Goal: Task Accomplishment & Management: Complete application form

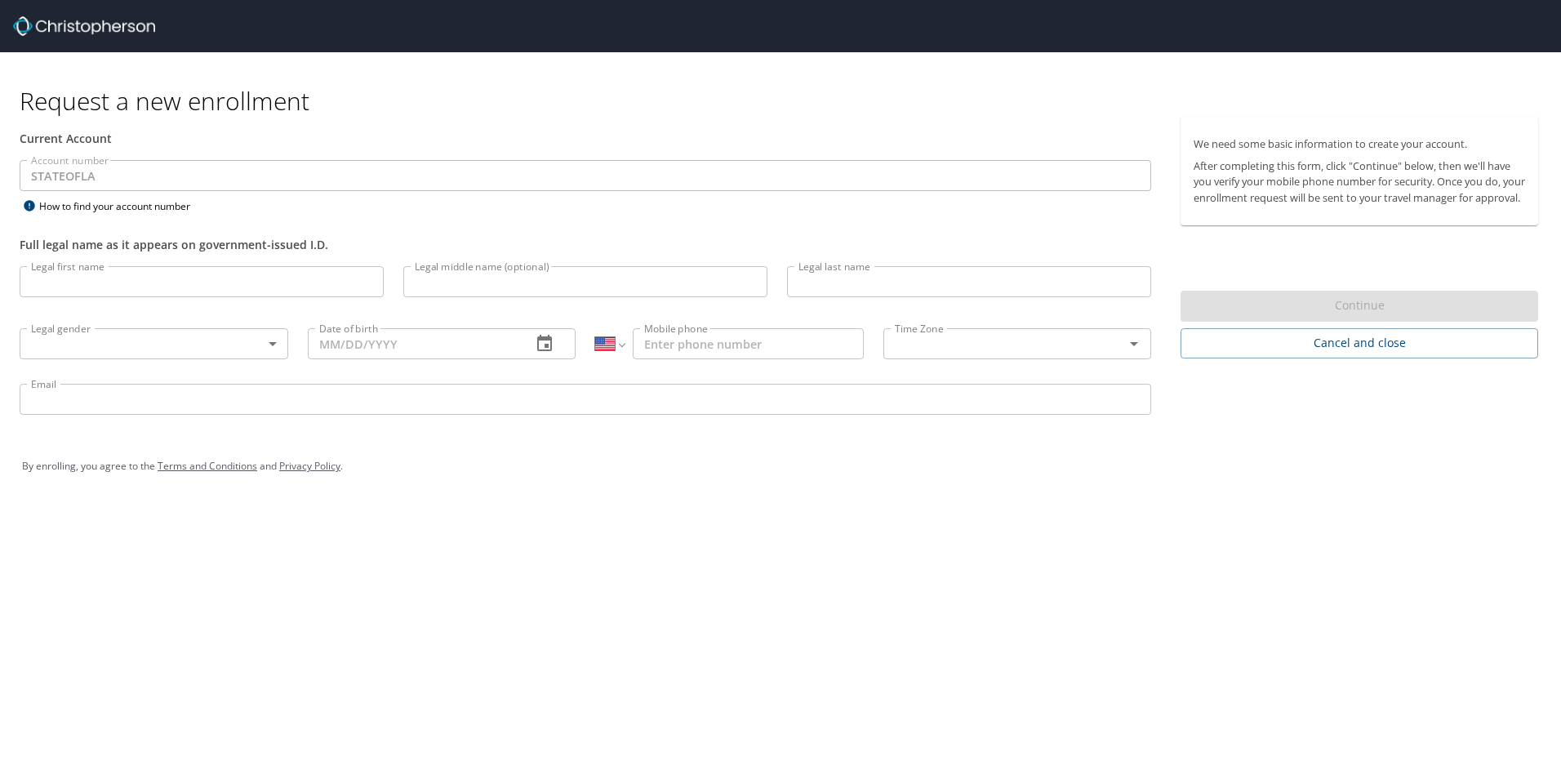
select select "US"
click at [349, 289] on input "Legal first name" at bounding box center [202, 281] width 364 height 31
type input "[PERSON_NAME]"
type input "Fox"
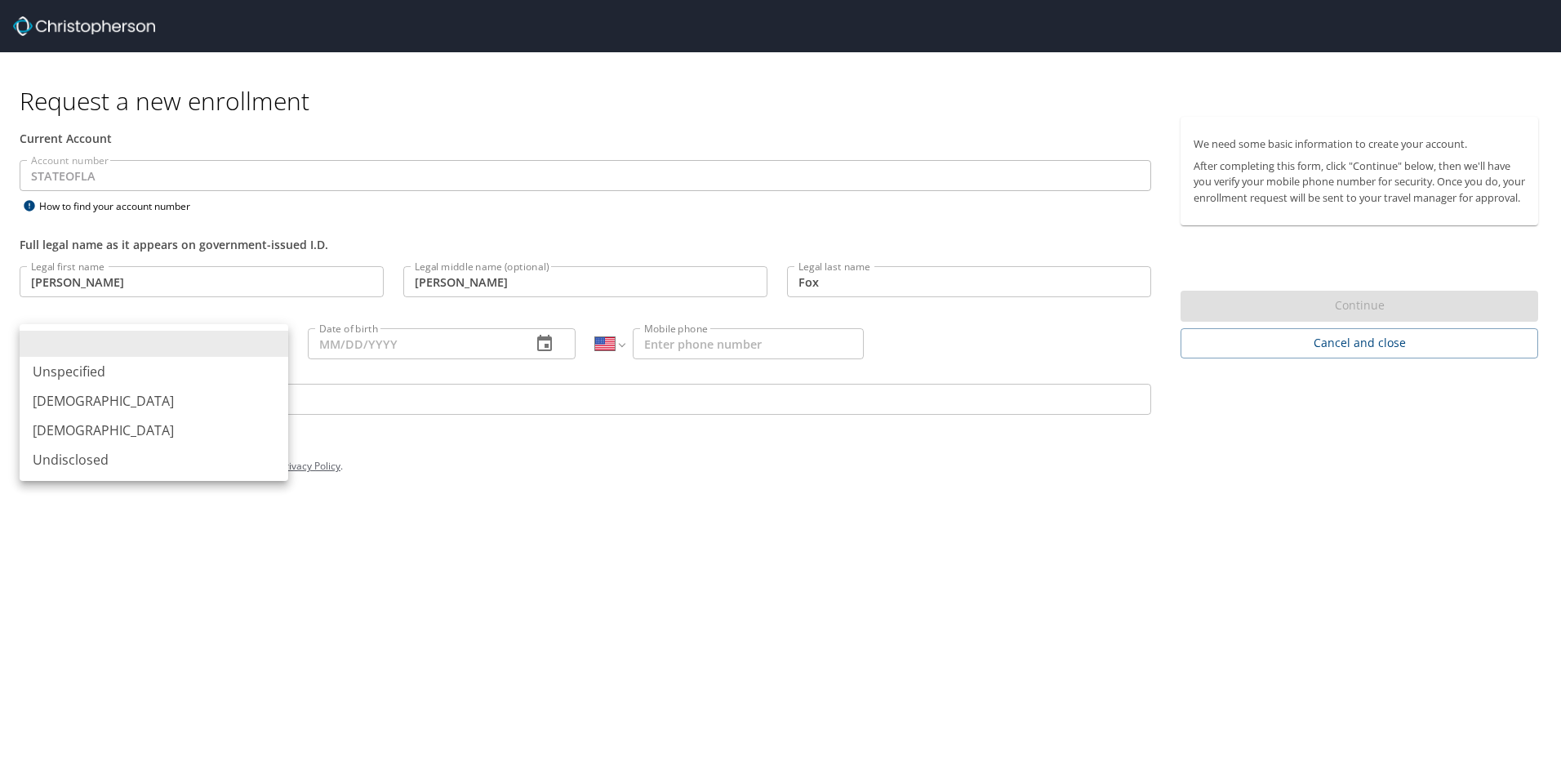
click at [275, 346] on body "Request a new enrollment Current Account Account number STATEOFLA Account numbe…" at bounding box center [780, 389] width 1561 height 779
click at [239, 390] on li "[DEMOGRAPHIC_DATA]" at bounding box center [154, 400] width 269 height 29
type input "[DEMOGRAPHIC_DATA]"
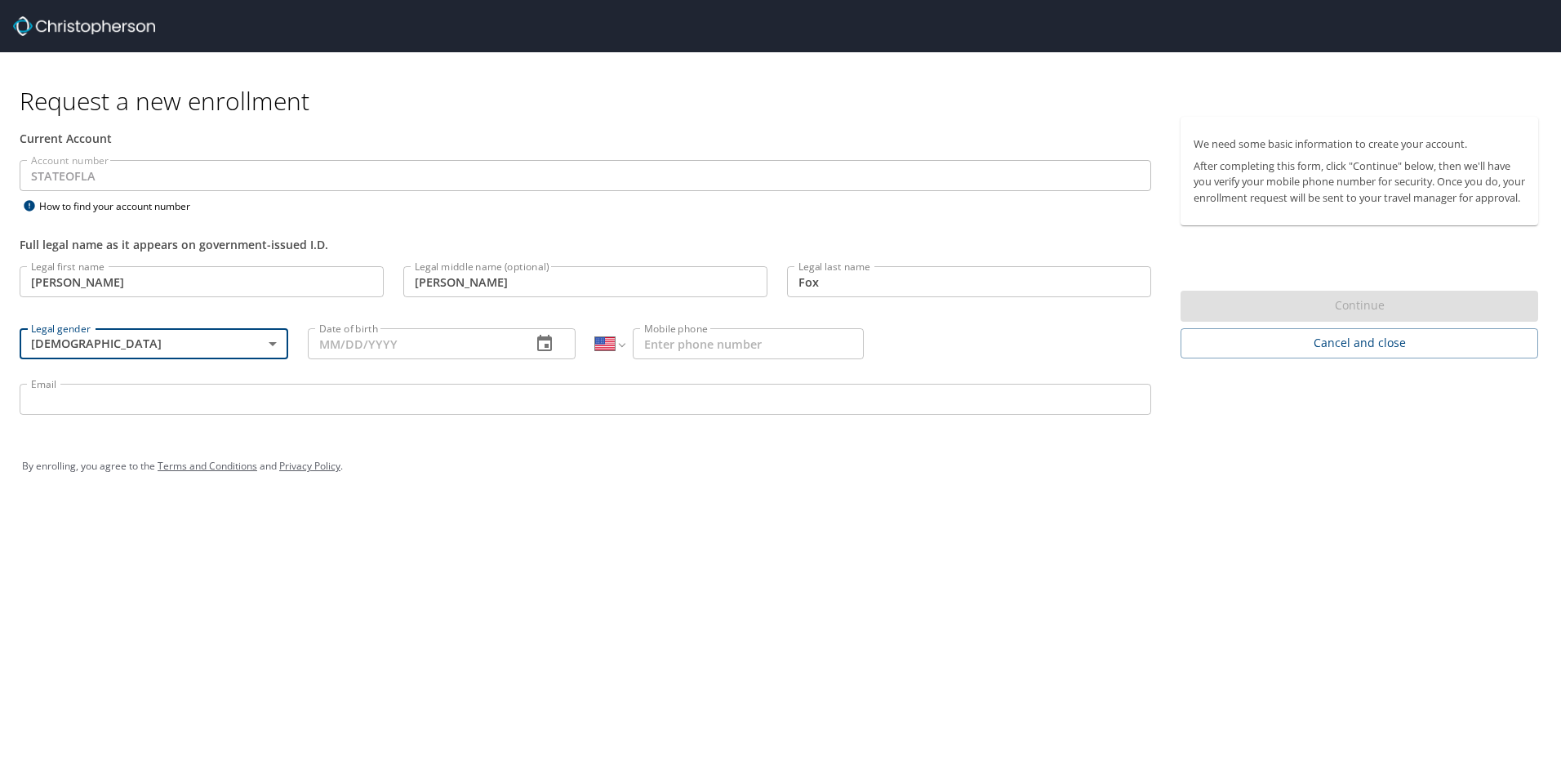
click at [333, 348] on input "Date of birth" at bounding box center [413, 343] width 211 height 31
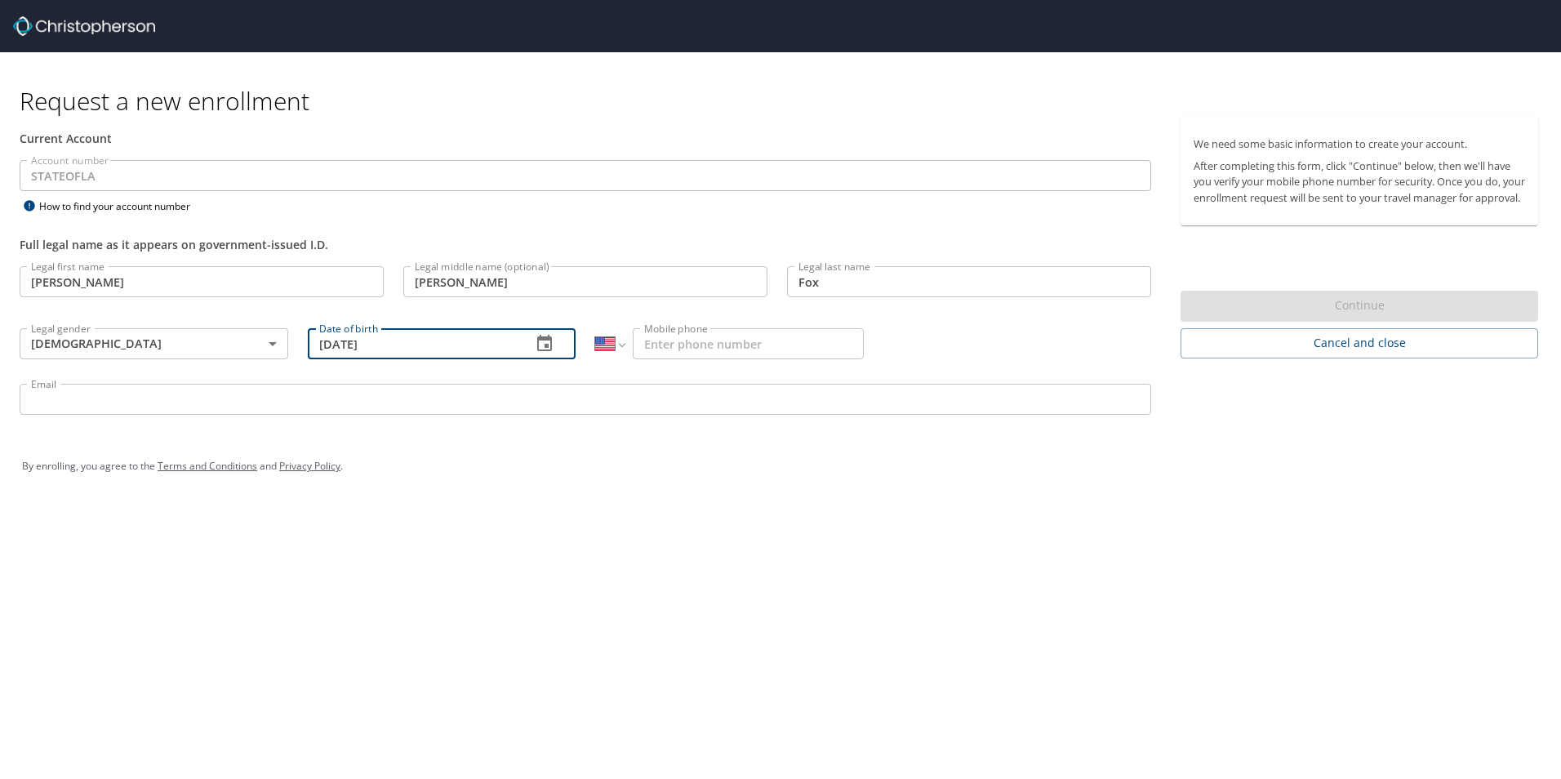
type input "[DATE]"
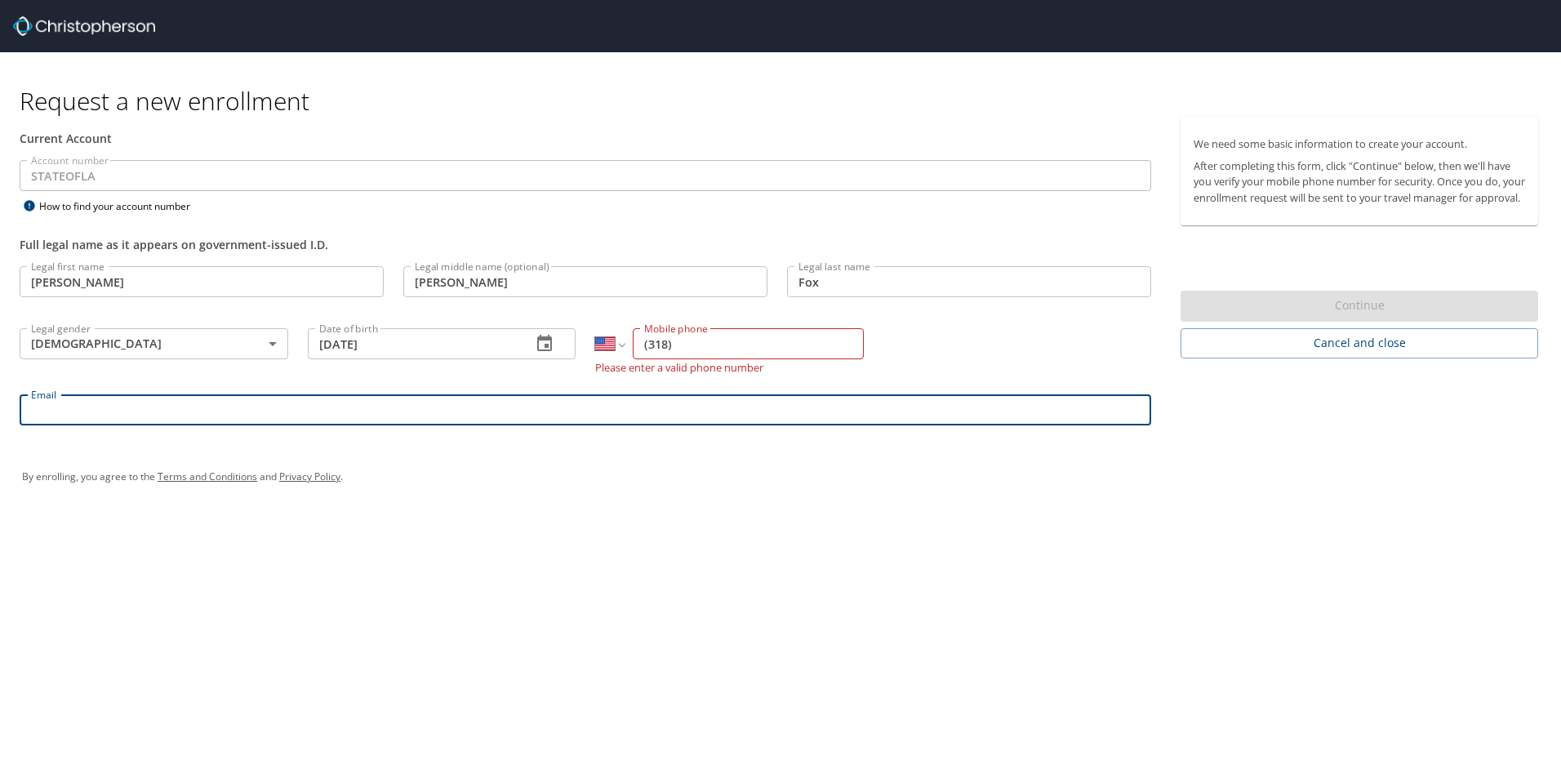
click at [666, 346] on input "(318)" at bounding box center [748, 343] width 231 height 31
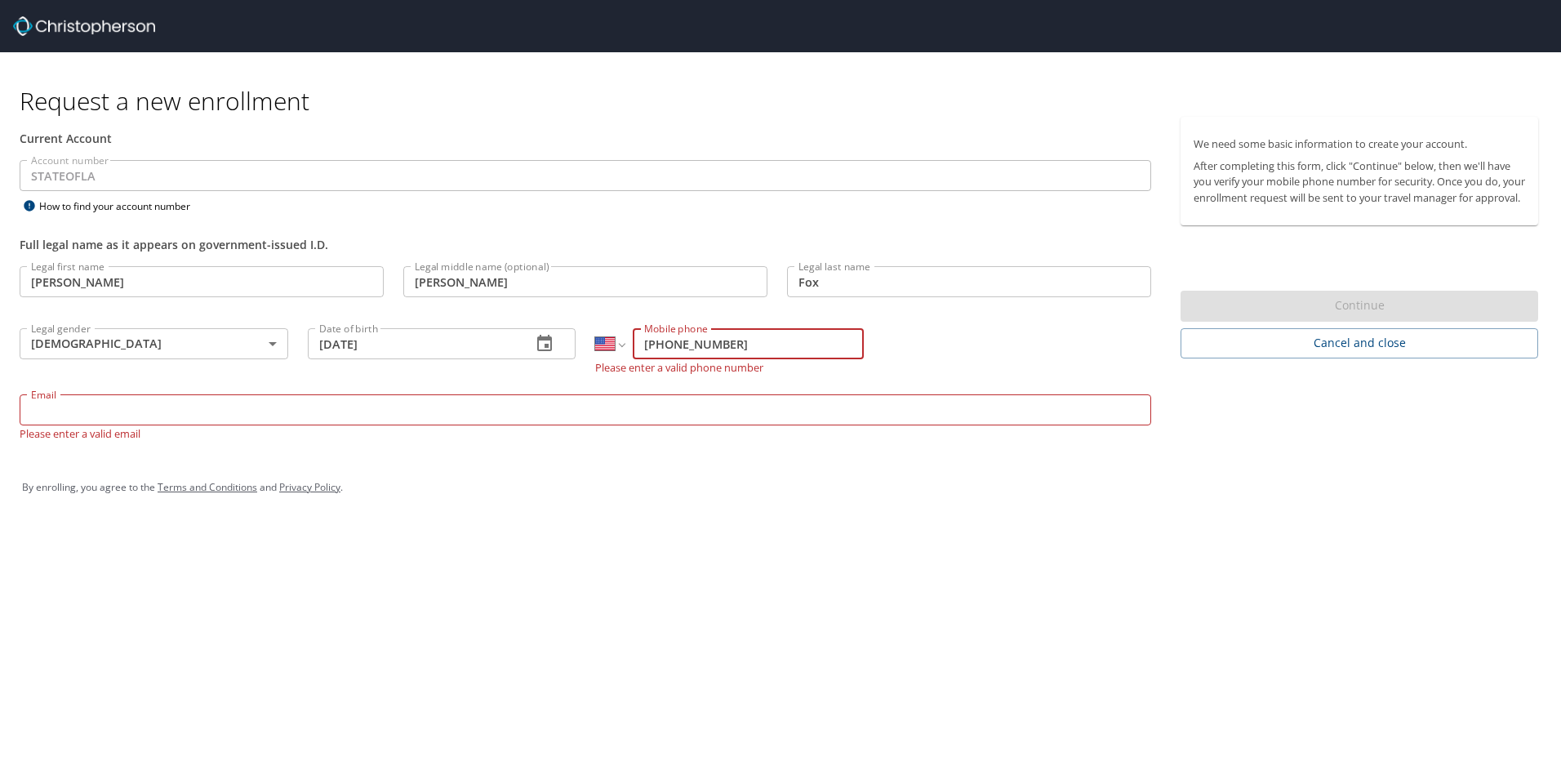
type input "[PHONE_NUMBER]"
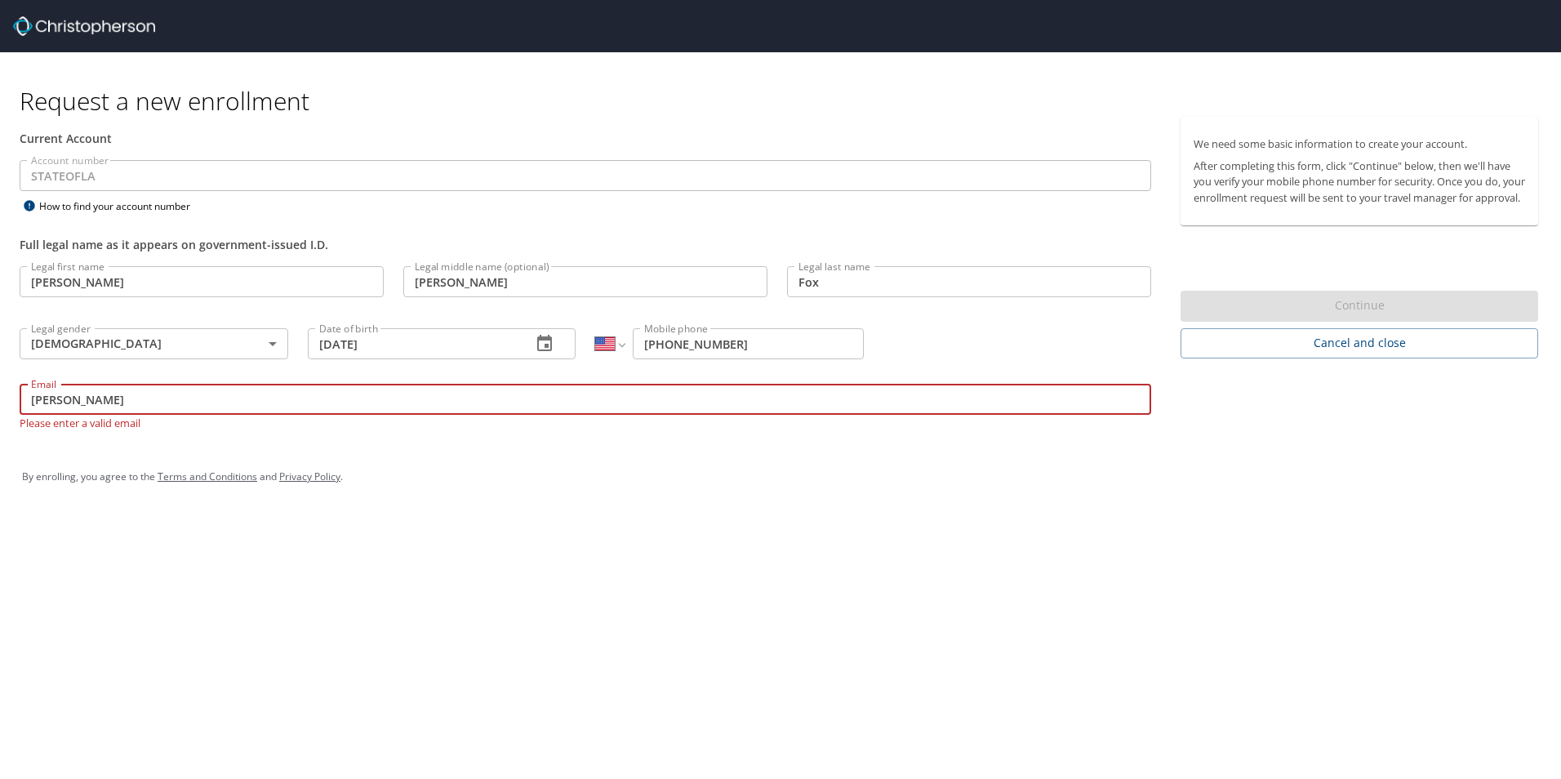
type input "[PERSON_NAME][DOMAIN_NAME][EMAIL_ADDRESS][PERSON_NAME][DOMAIN_NAME]"
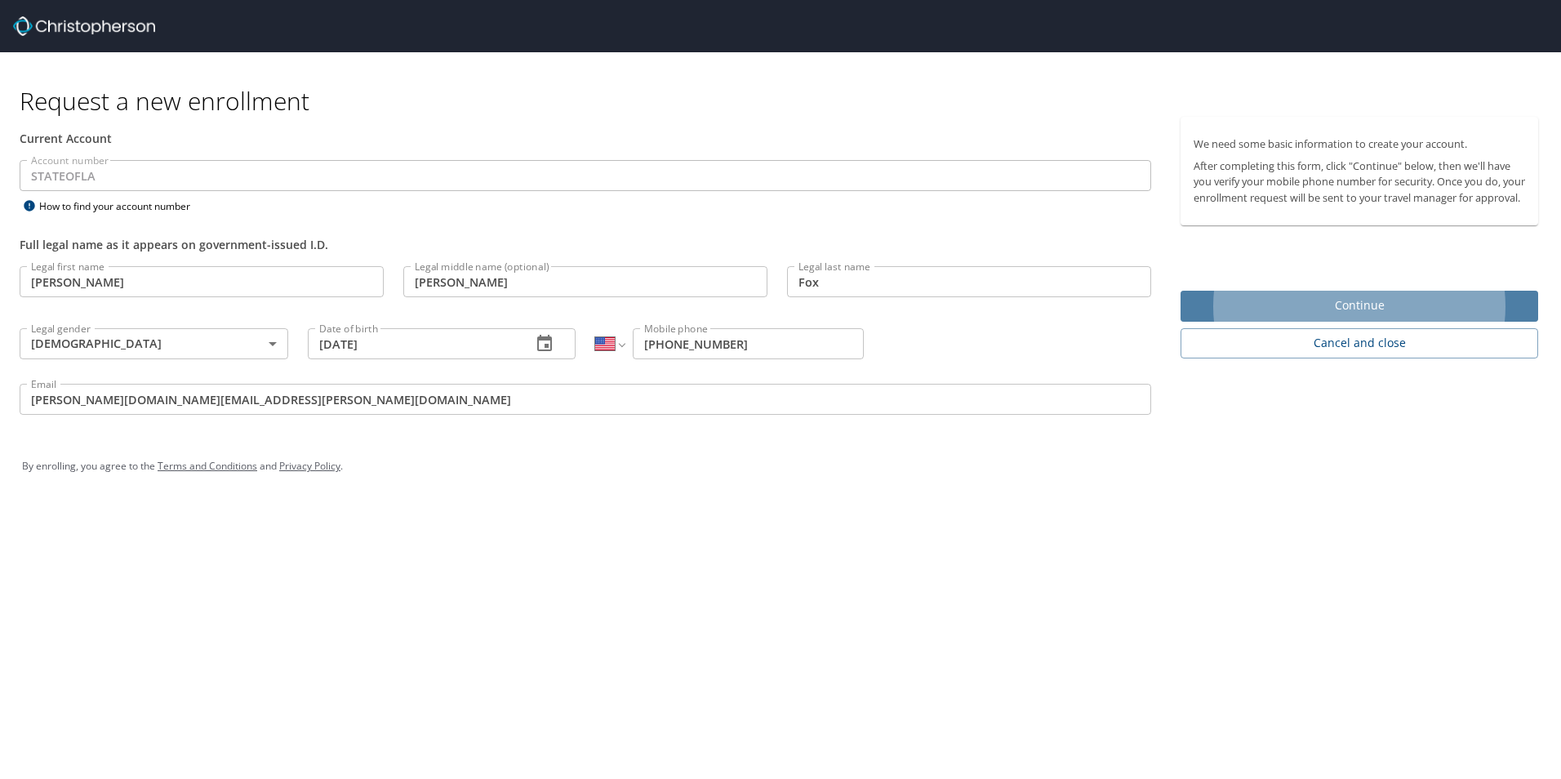
click at [1351, 323] on button "Continue" at bounding box center [1360, 307] width 358 height 32
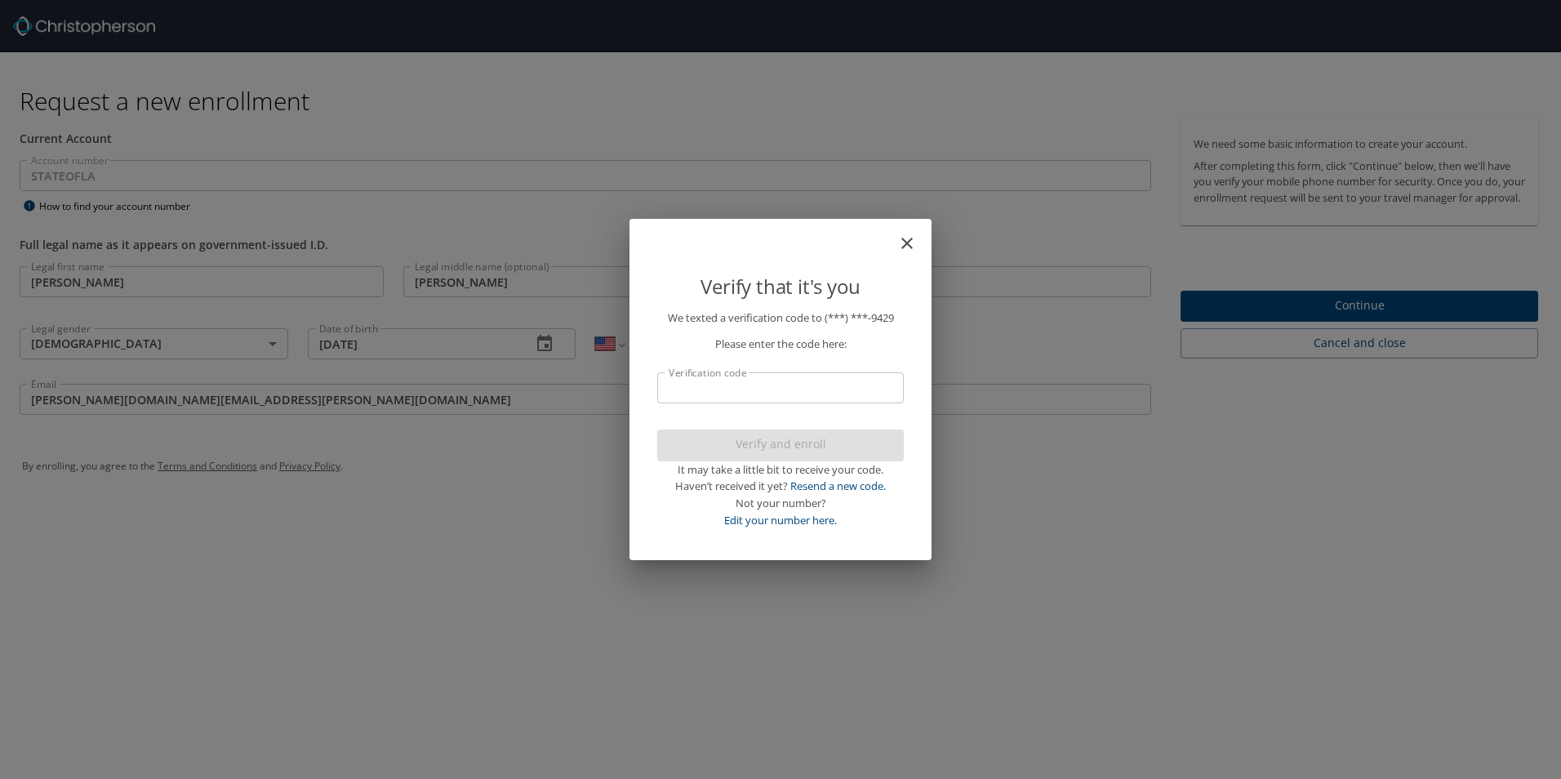
click at [845, 394] on input "Verification code" at bounding box center [780, 387] width 247 height 31
type input "71"
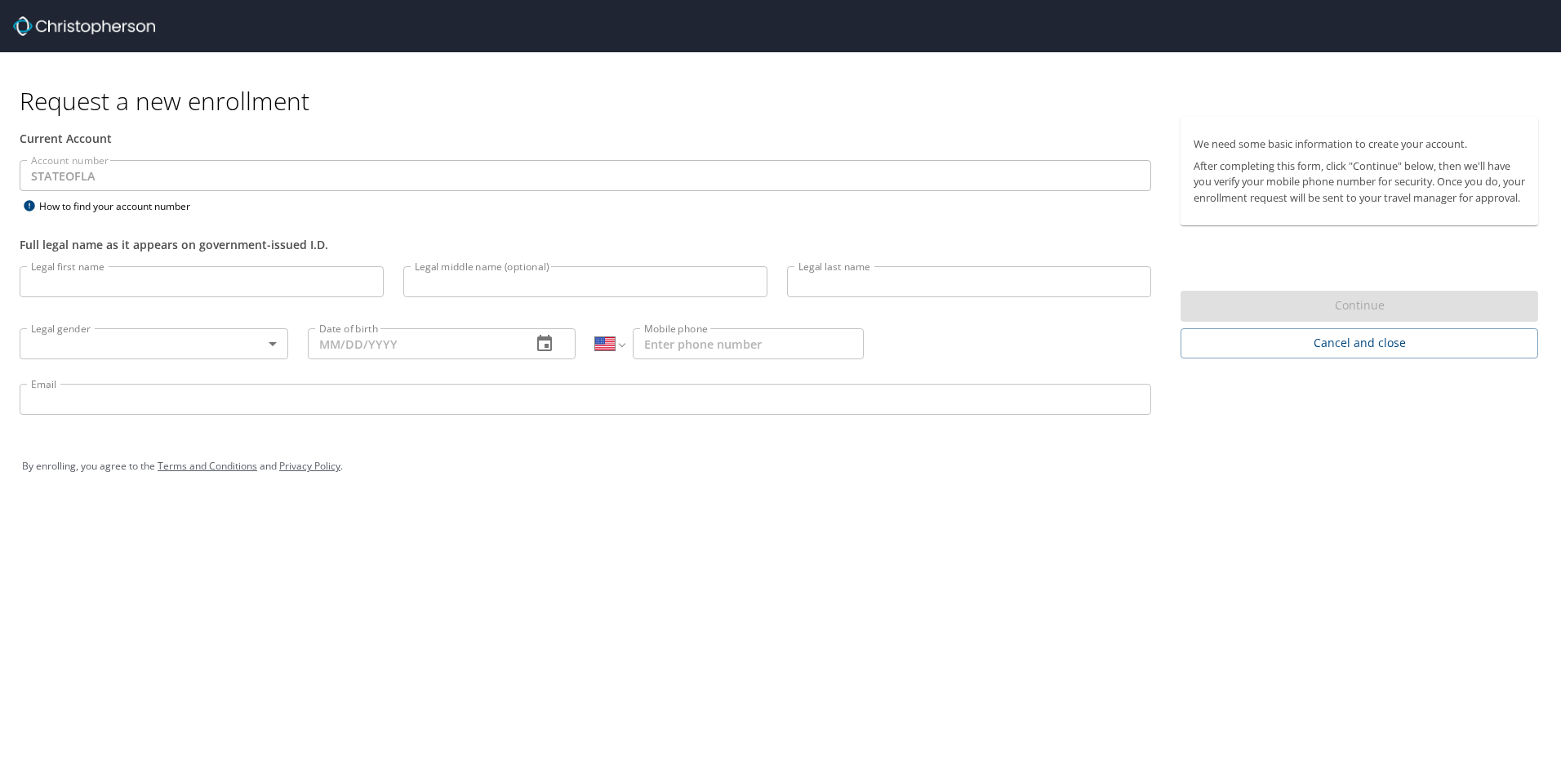
select select "US"
click at [336, 274] on input "Legal first name" at bounding box center [202, 281] width 364 height 31
click at [316, 293] on input "Legal first name" at bounding box center [202, 281] width 364 height 31
type input "J"
type input "[PERSON_NAME]"
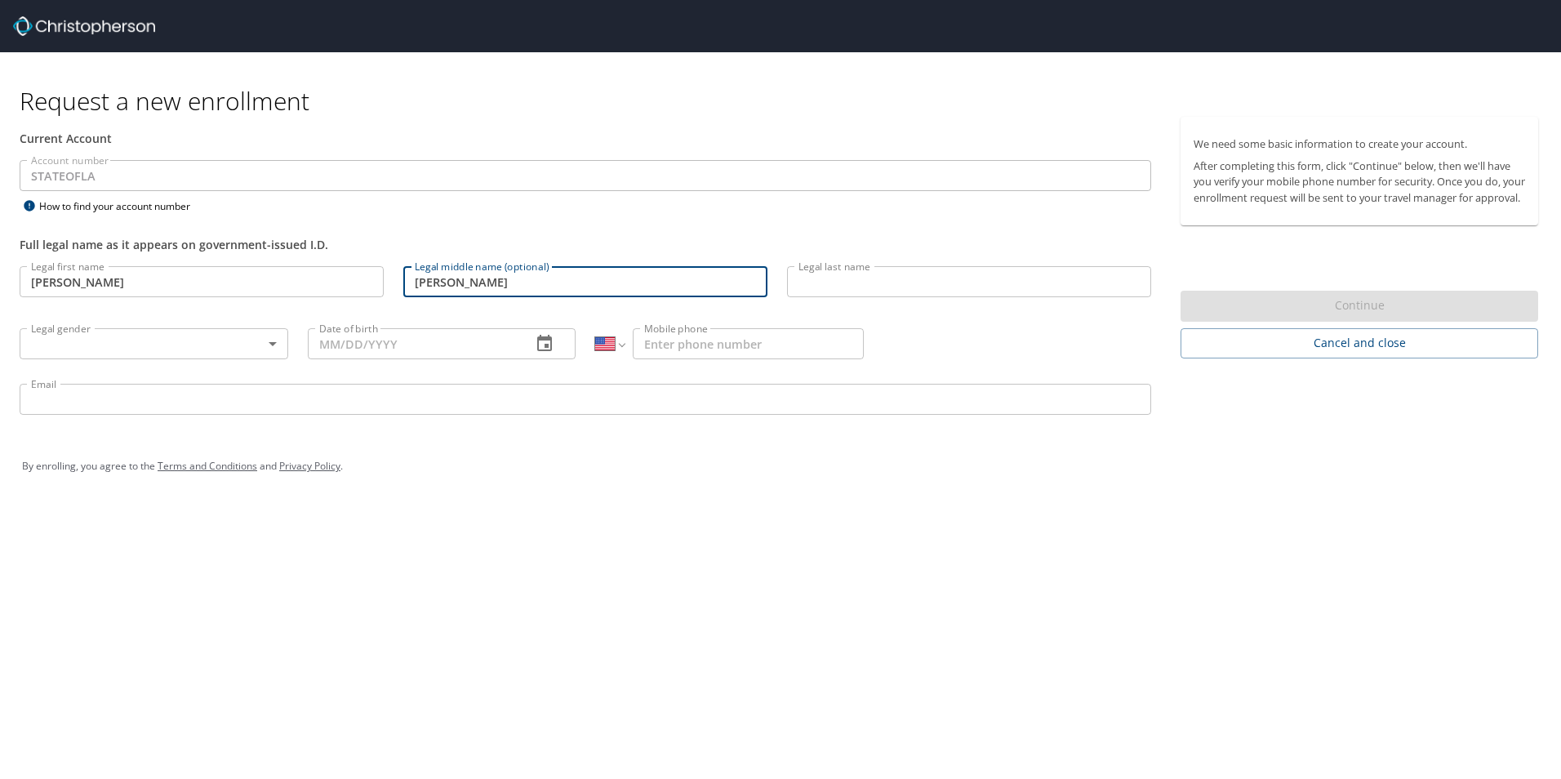
type input "[PERSON_NAME]"
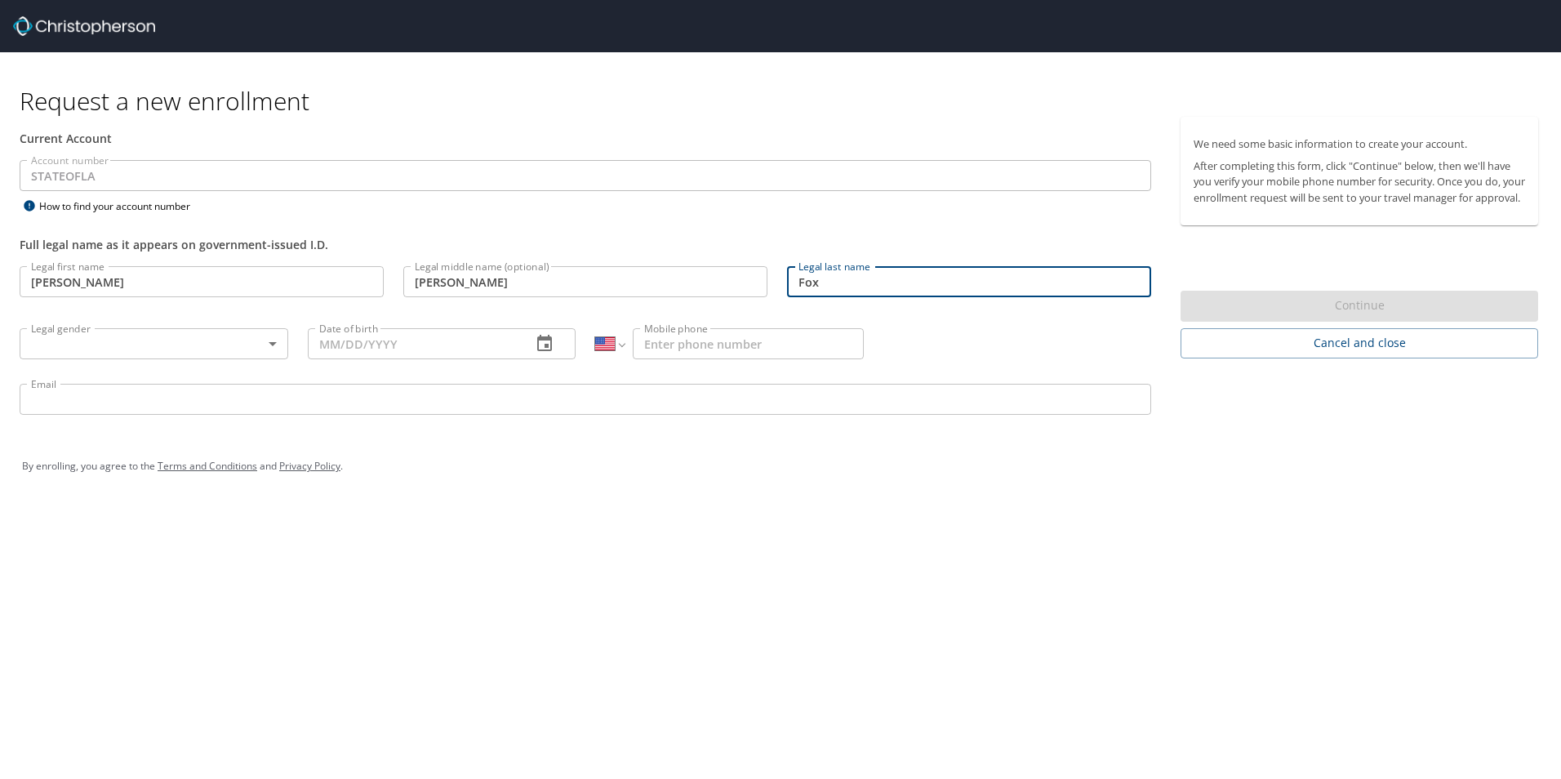
type input "Fox"
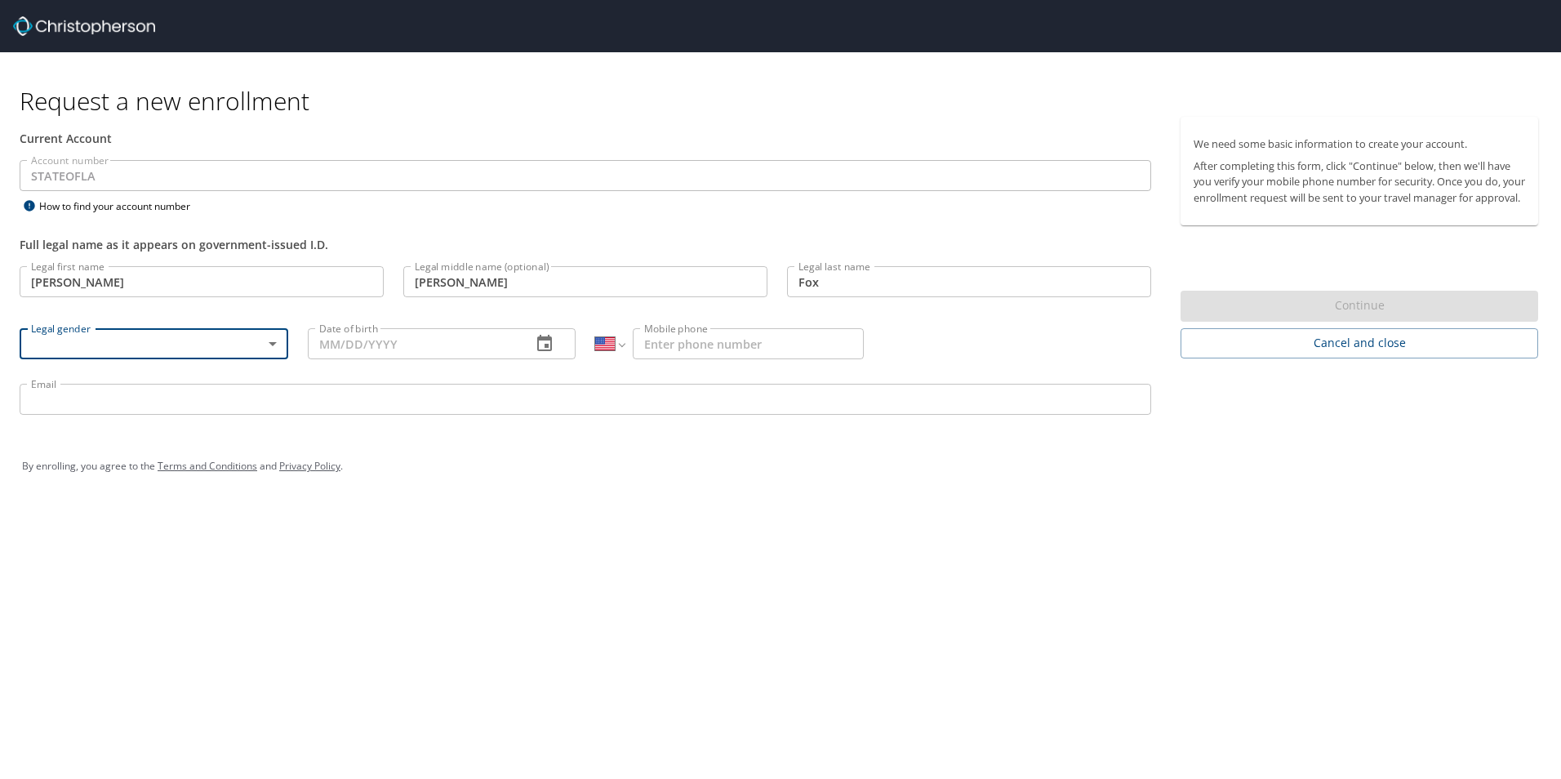
click at [271, 342] on body "Request a new enrollment Current Account Account number STATEOFLA Account numbe…" at bounding box center [780, 389] width 1561 height 779
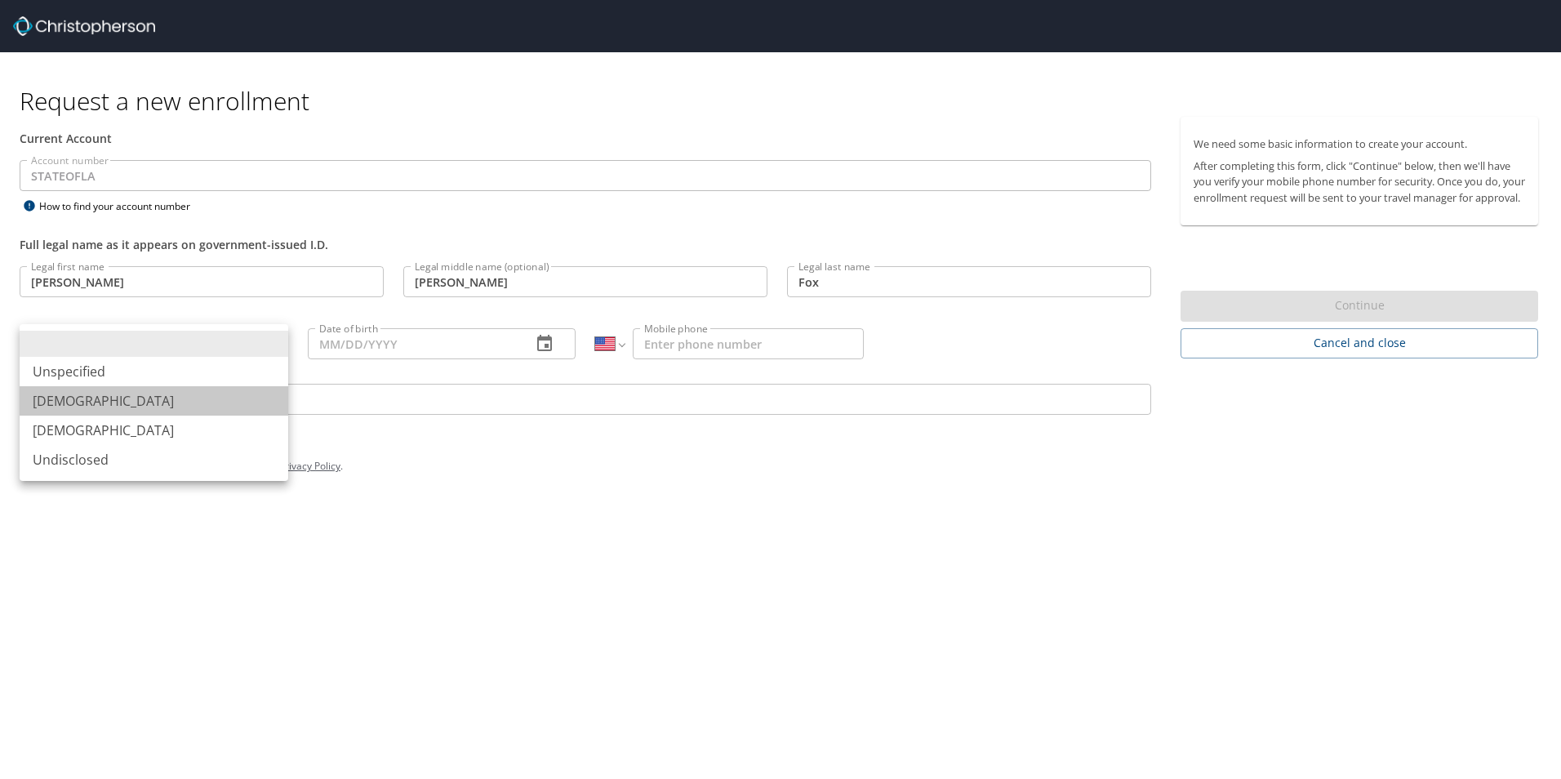
click at [195, 399] on li "[DEMOGRAPHIC_DATA]" at bounding box center [154, 400] width 269 height 29
type input "[DEMOGRAPHIC_DATA]"
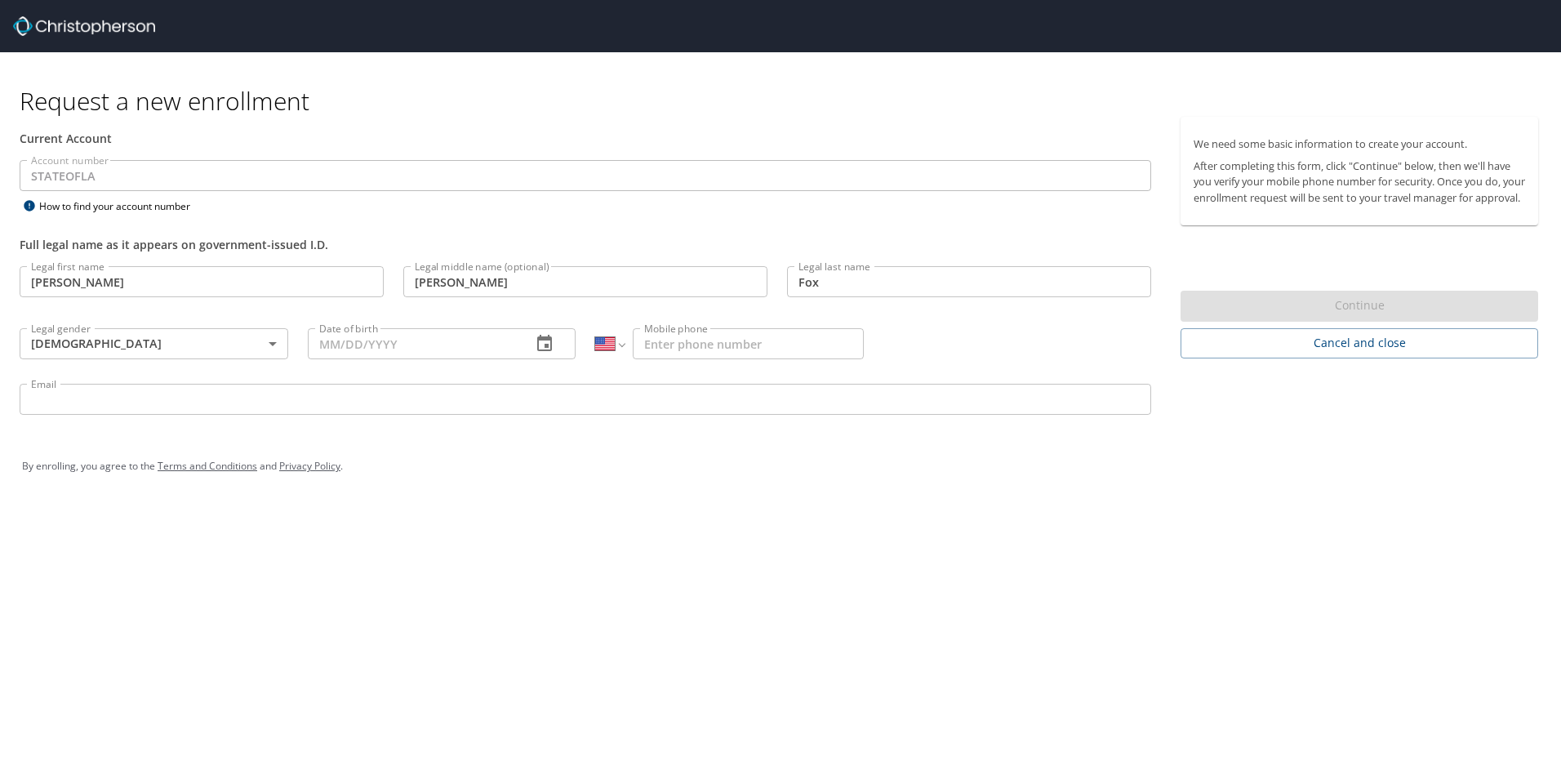
click at [389, 346] on input "Date of birth" at bounding box center [413, 343] width 211 height 31
type input "[DATE]"
type input "[PHONE_NUMBER]"
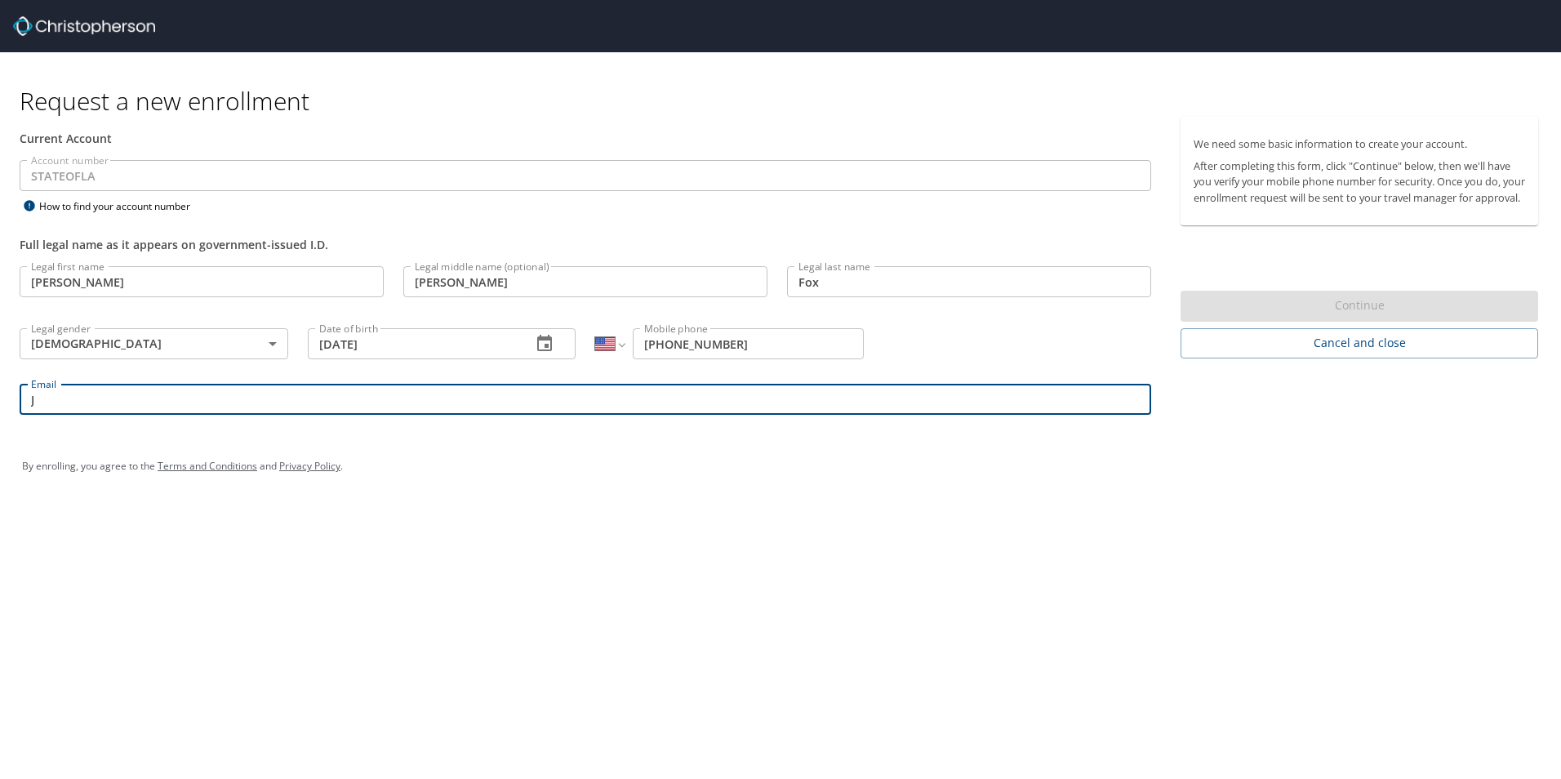
type input "[PERSON_NAME][DOMAIN_NAME][EMAIL_ADDRESS][PERSON_NAME][DOMAIN_NAME]"
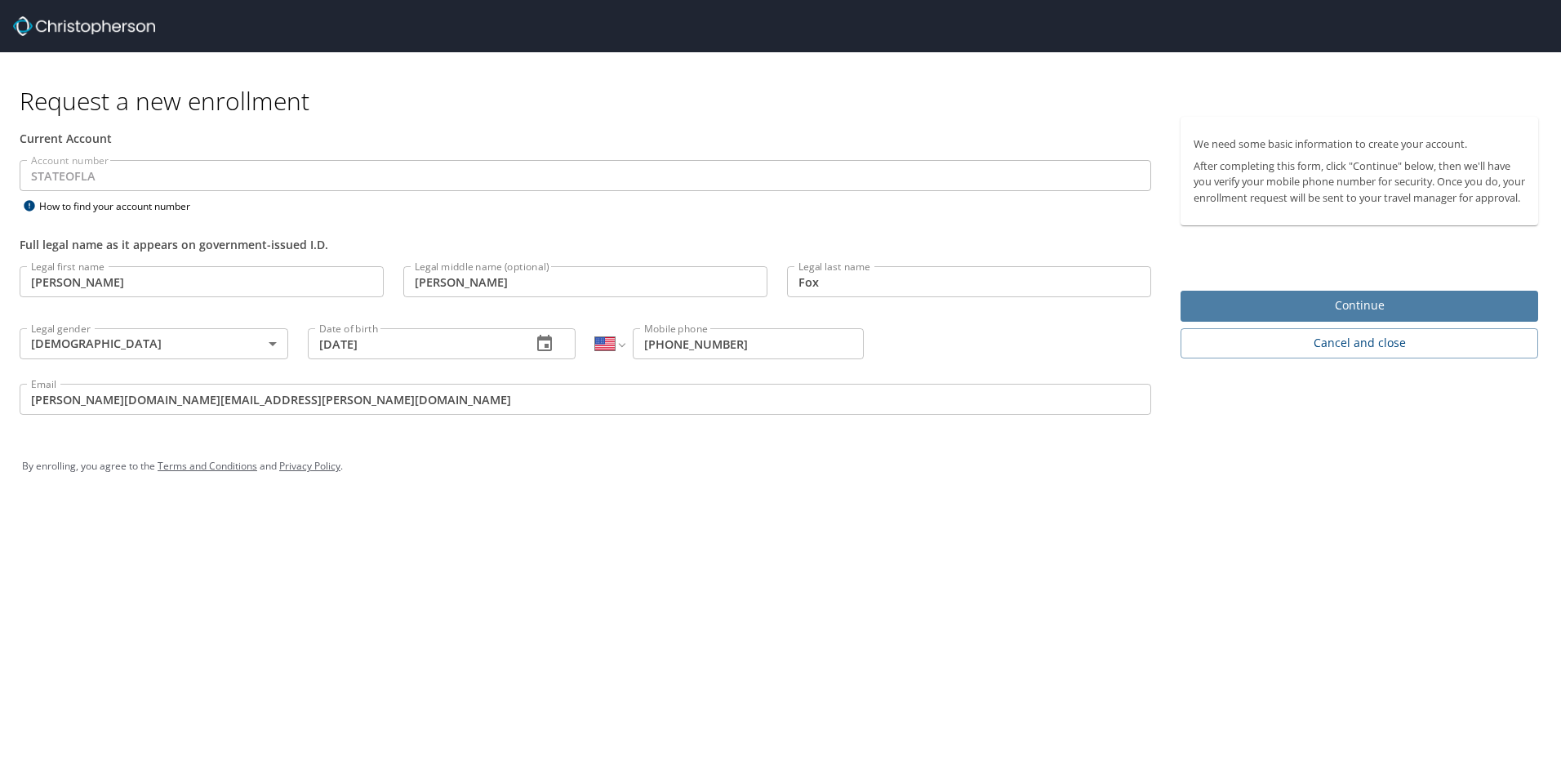
click at [1318, 316] on span "Continue" at bounding box center [1360, 306] width 332 height 20
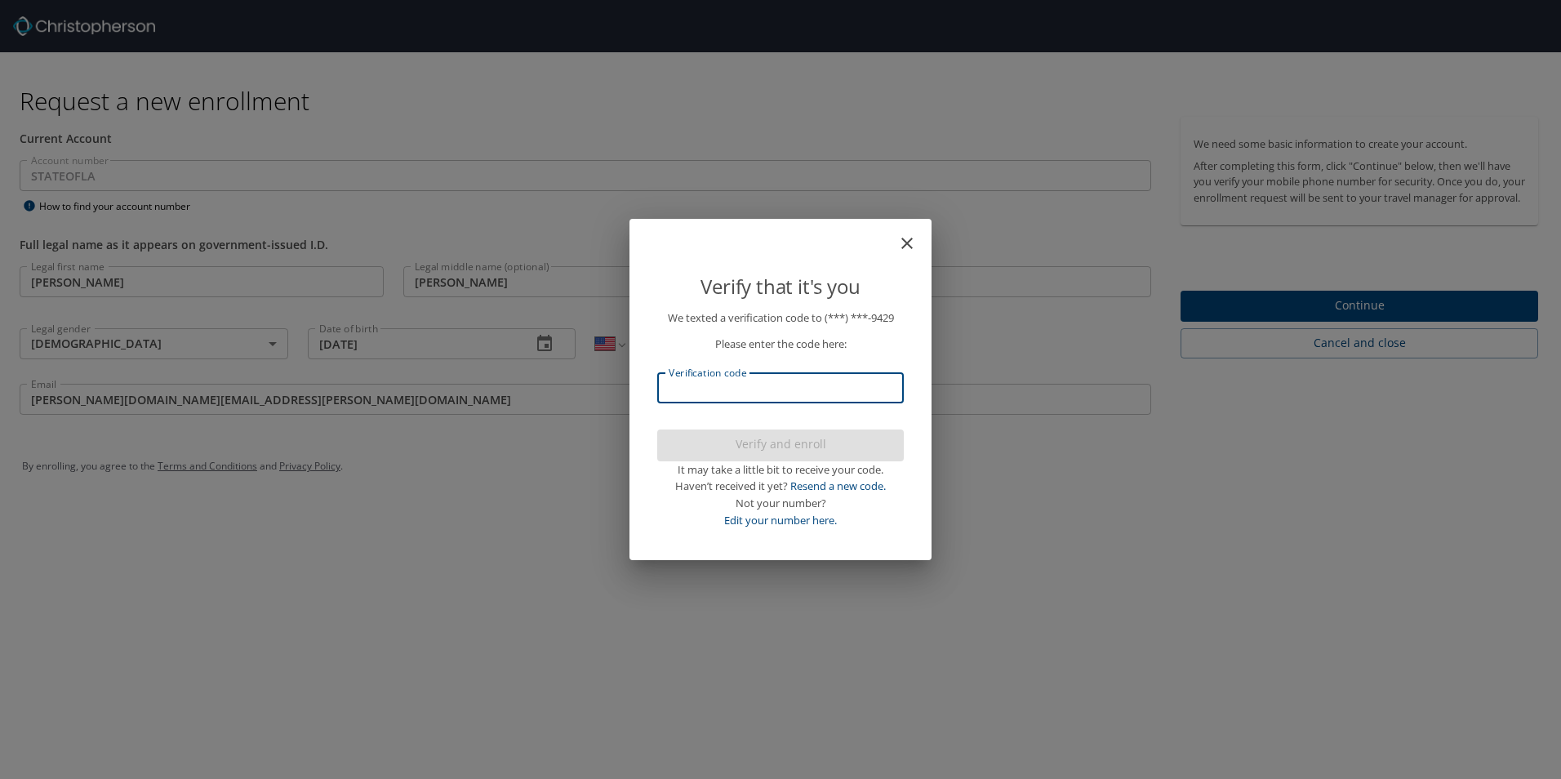
click at [817, 393] on input "Verification code" at bounding box center [780, 387] width 247 height 31
type input "157828"
click at [809, 429] on p "We texted a verification code to (***) ***- 9429 Please enter the code here: Ve…" at bounding box center [780, 419] width 247 height 220
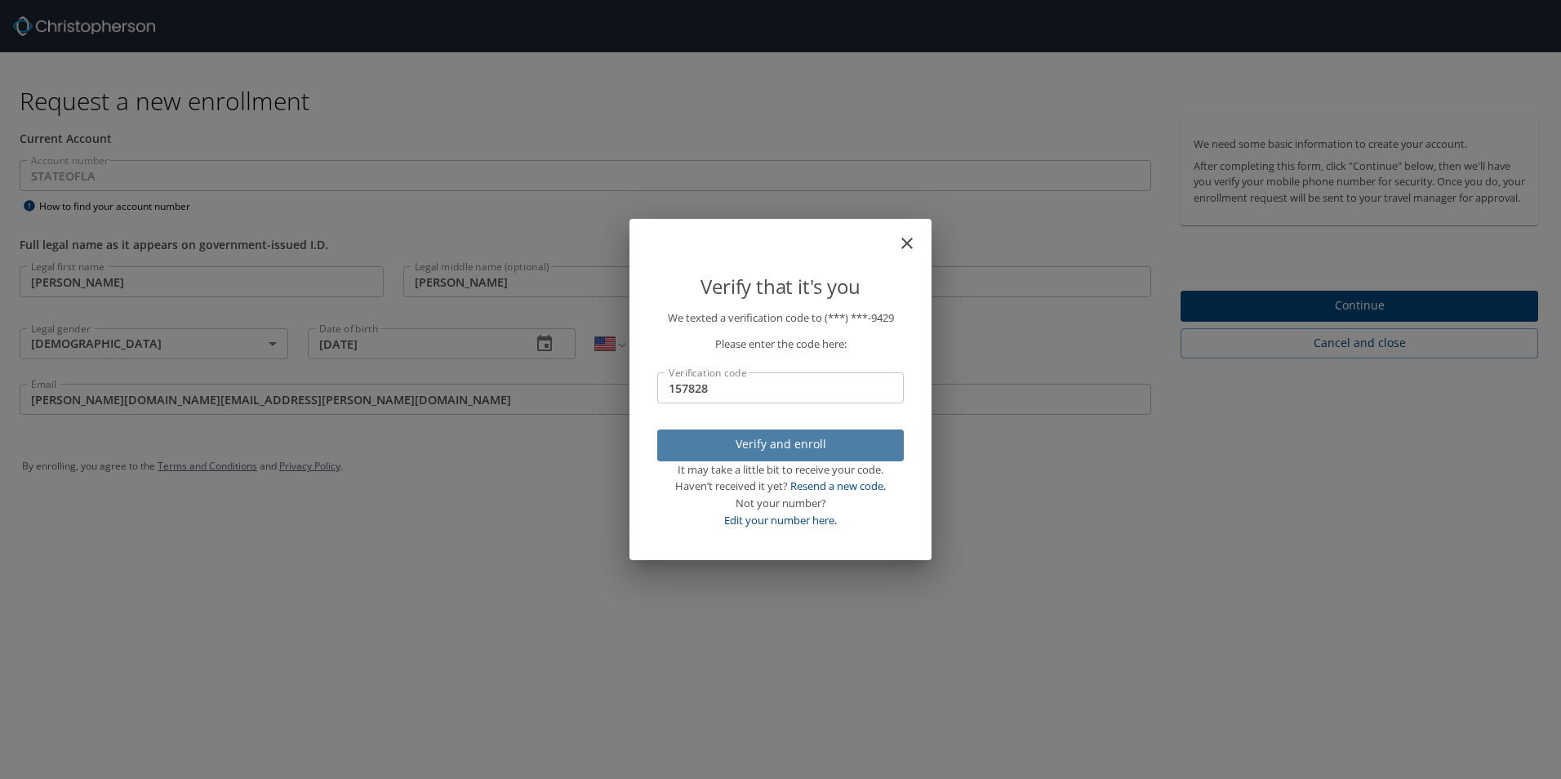
click at [797, 442] on span "Verify and enroll" at bounding box center [780, 444] width 220 height 20
